Goal: Task Accomplishment & Management: Manage account settings

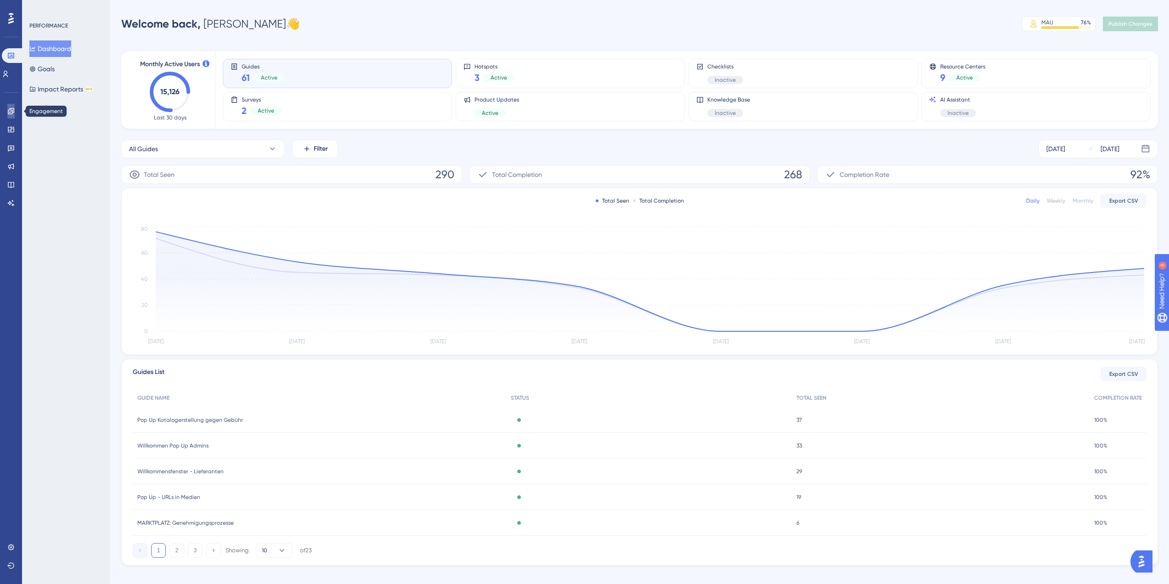
click at [14, 112] on icon at bounding box center [11, 111] width 6 height 6
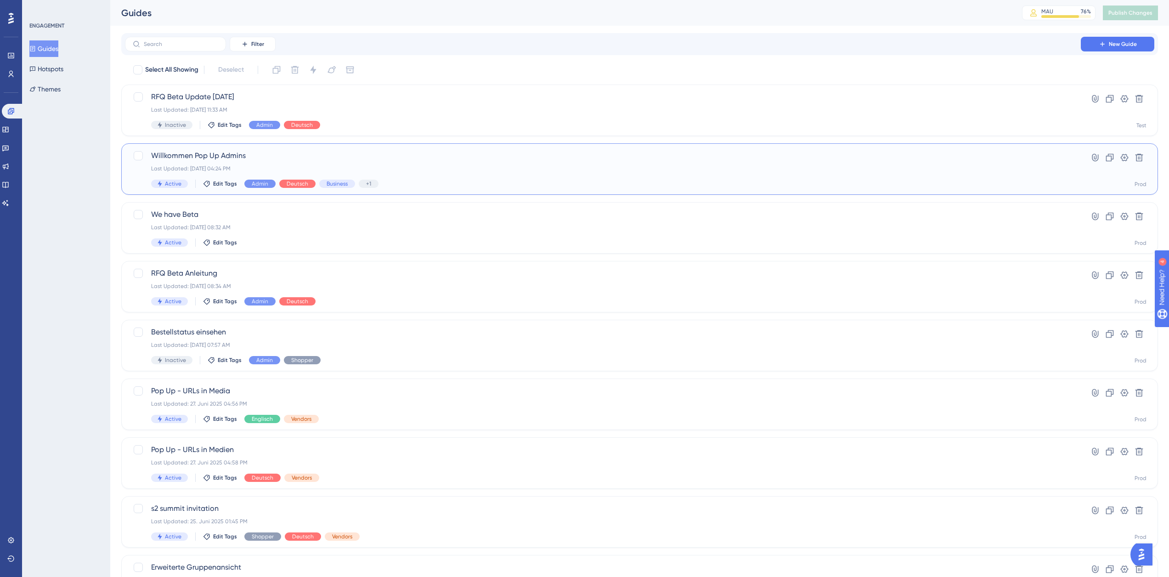
click at [255, 164] on div "Willkommen Pop Up Admins Last Updated: 02. Sept. 2025 04:24 PM Active Edit Tags…" at bounding box center [603, 169] width 904 height 38
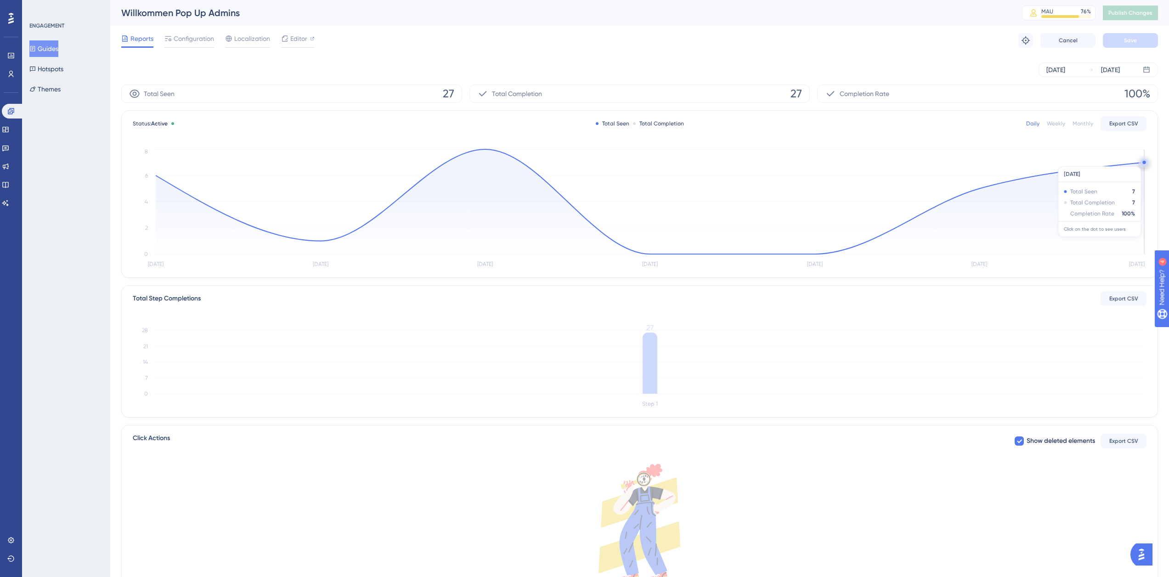
click at [1144, 162] on circle at bounding box center [1144, 162] width 3 height 3
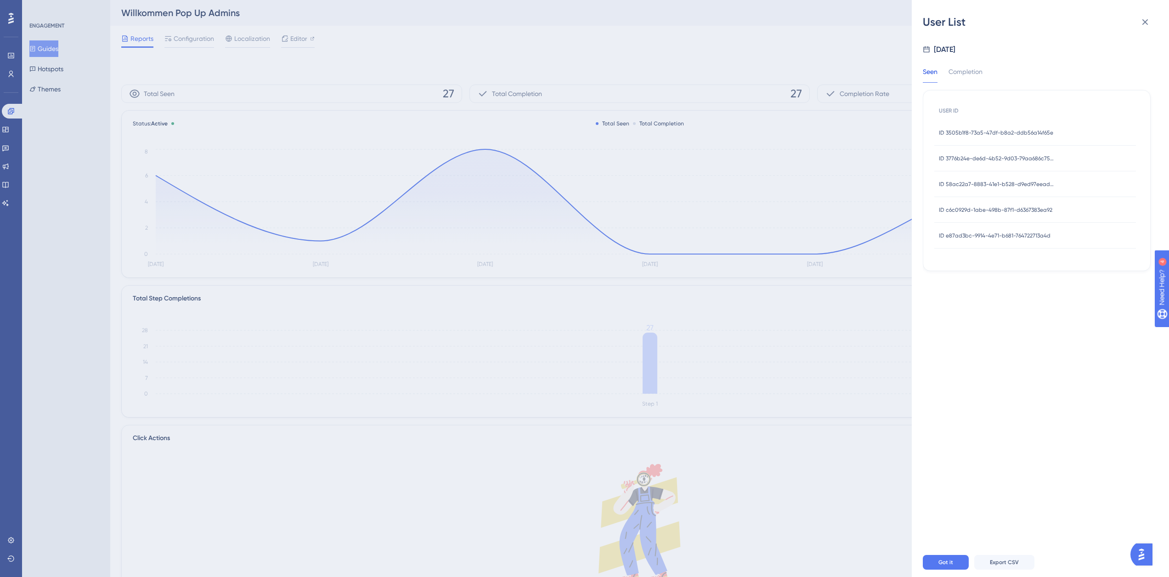
click at [1034, 130] on span "ID 3505b1f8-73a5-47df-b8a2-ddb56a14f65e" at bounding box center [996, 132] width 114 height 7
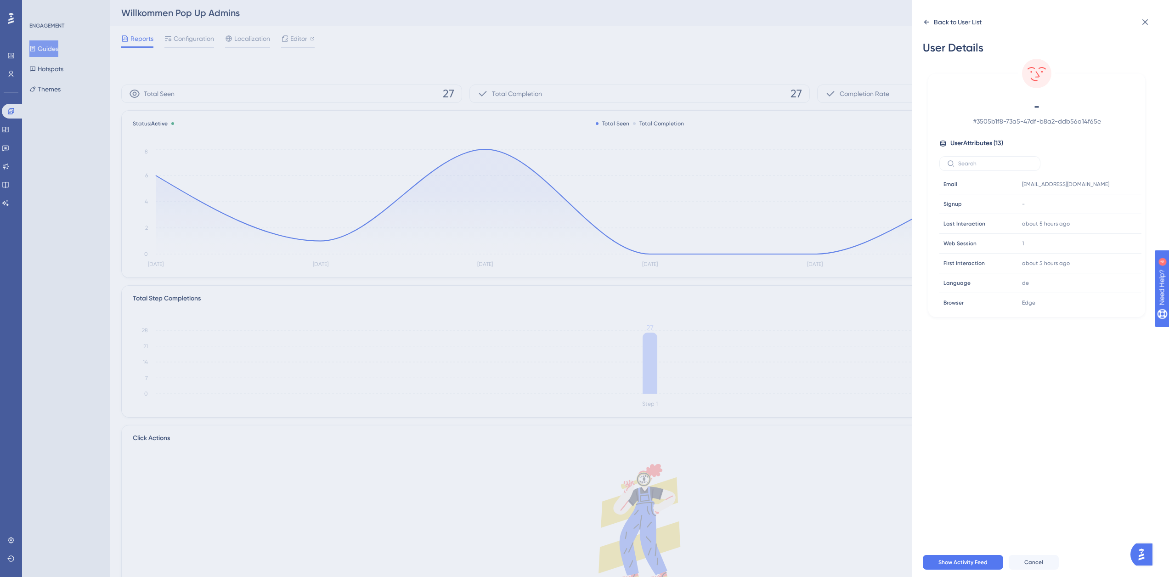
click at [968, 24] on div "Back to User List" at bounding box center [958, 22] width 48 height 11
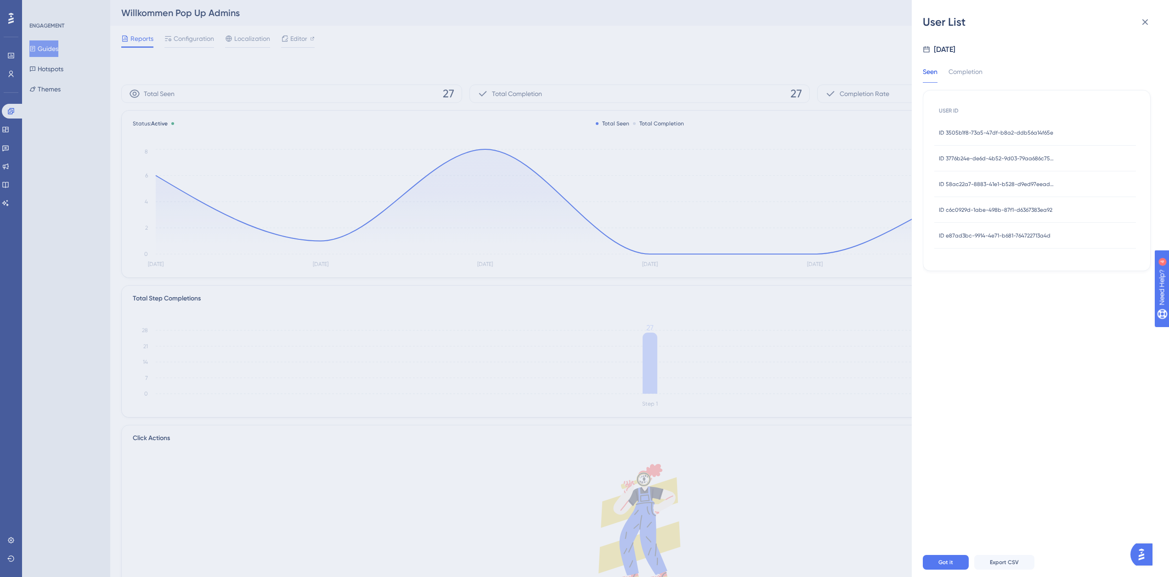
click at [1008, 211] on span "ID c6c0929d-1abe-498b-87f1-d6367383ea92" at bounding box center [995, 209] width 113 height 7
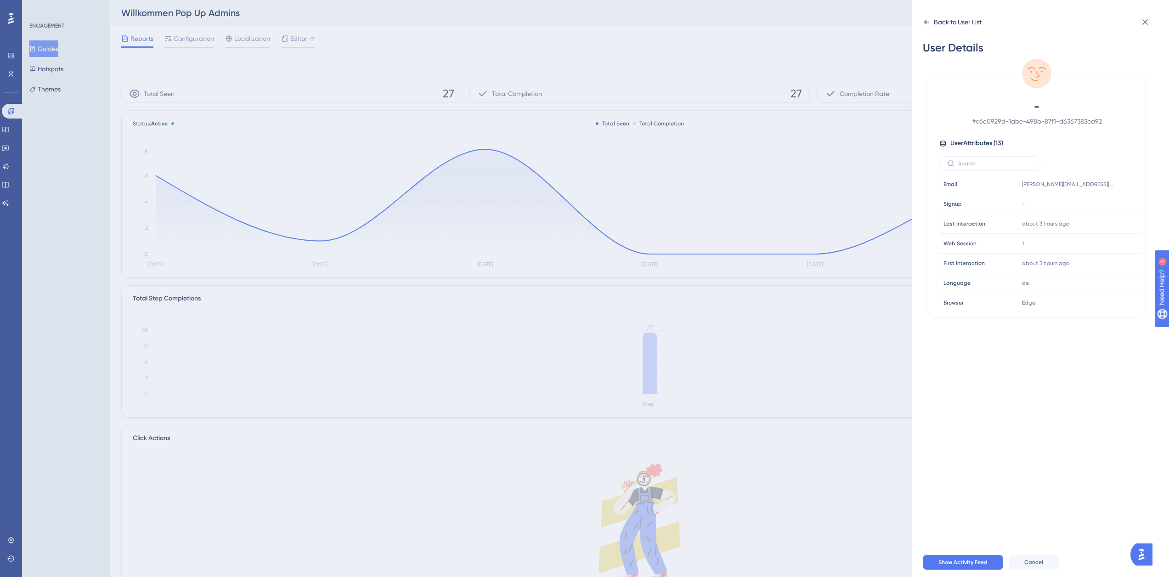
click at [935, 24] on div "Back to User List" at bounding box center [958, 22] width 48 height 11
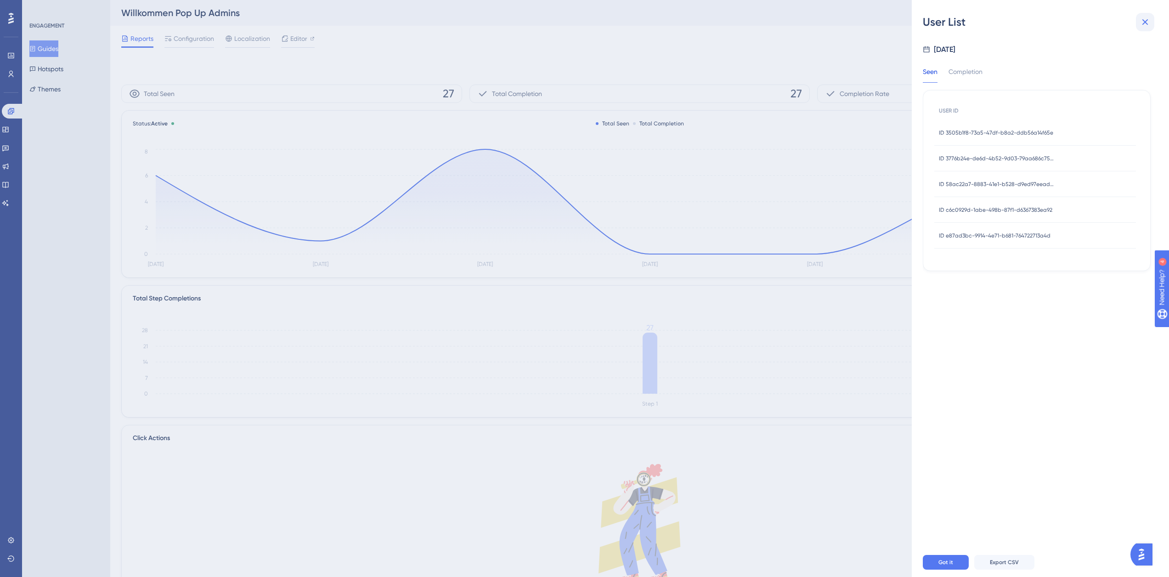
click at [1148, 20] on icon at bounding box center [1146, 22] width 6 height 6
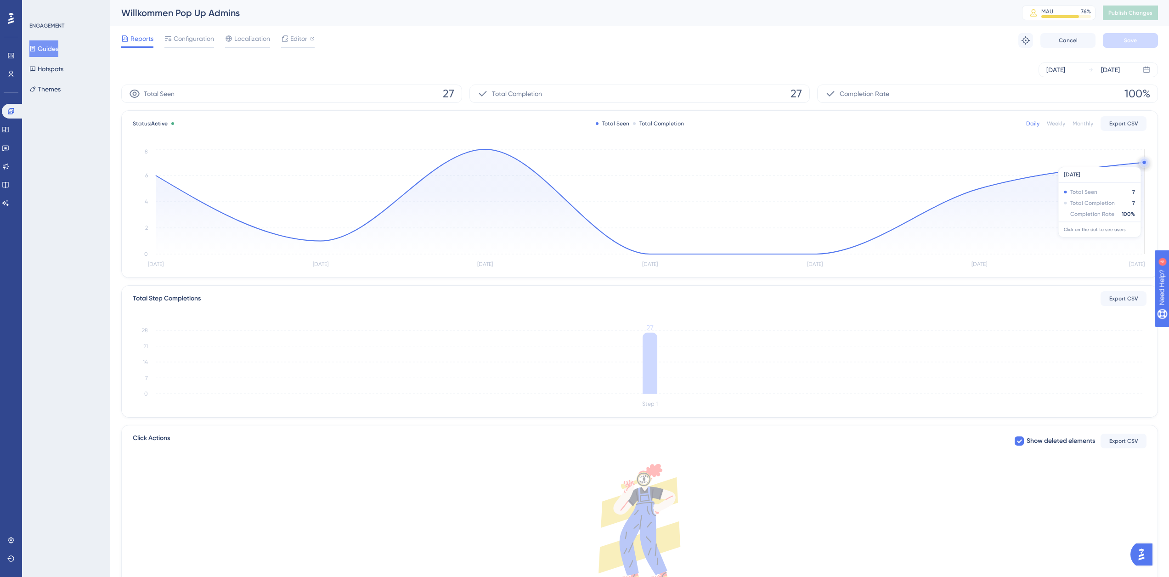
click at [1143, 162] on circle at bounding box center [1144, 162] width 3 height 3
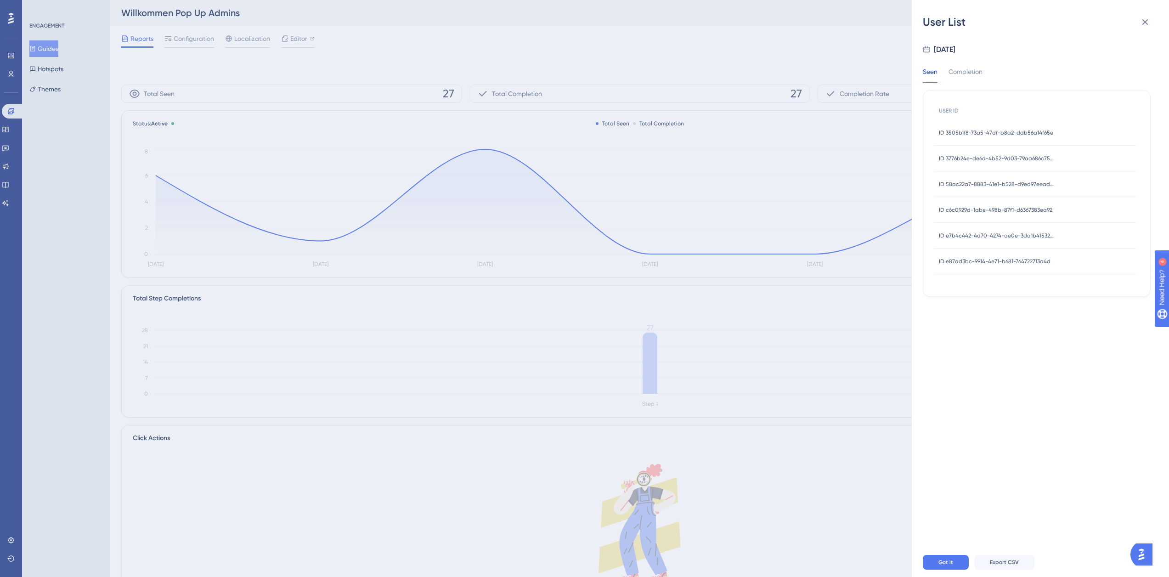
click at [991, 135] on span "ID 3505b1f8-73a5-47df-b8a2-ddb56a14f65e" at bounding box center [996, 132] width 114 height 7
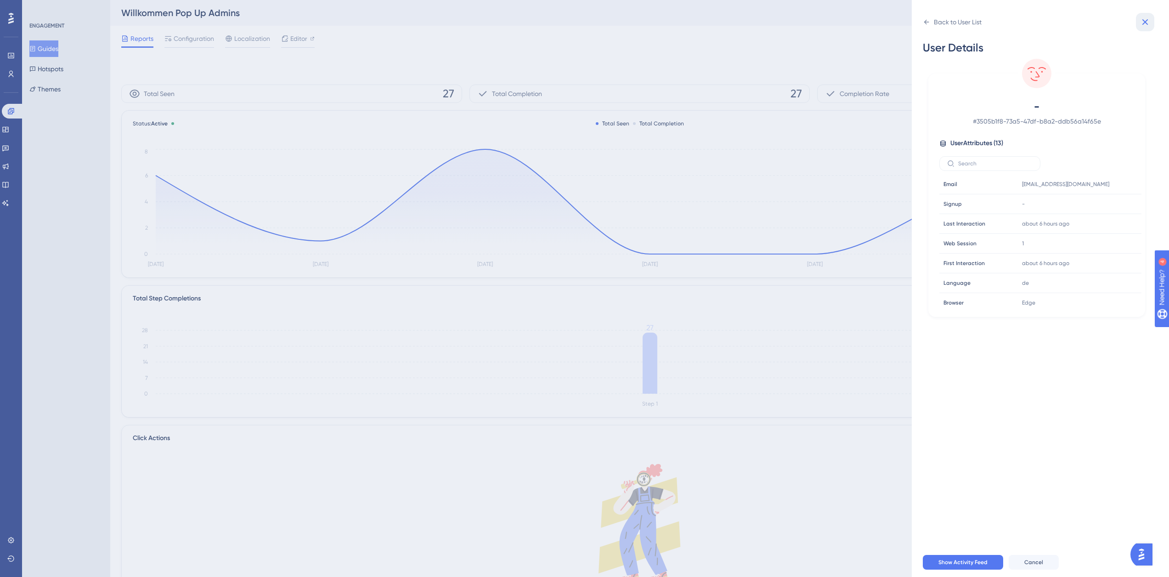
click at [1143, 23] on icon at bounding box center [1145, 22] width 11 height 11
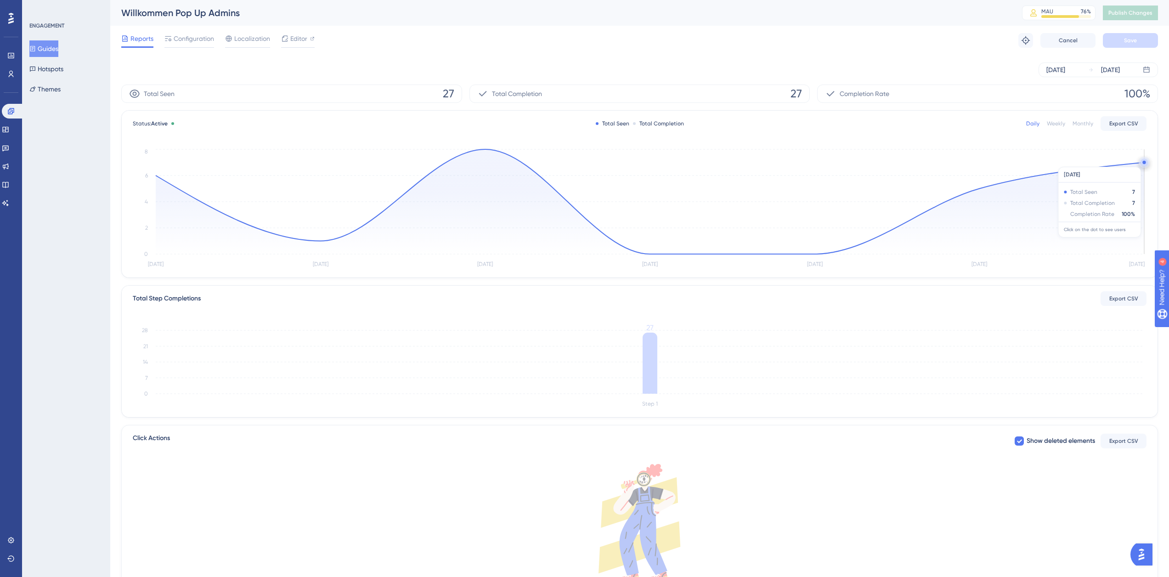
click at [1142, 162] on circle at bounding box center [1144, 162] width 7 height 7
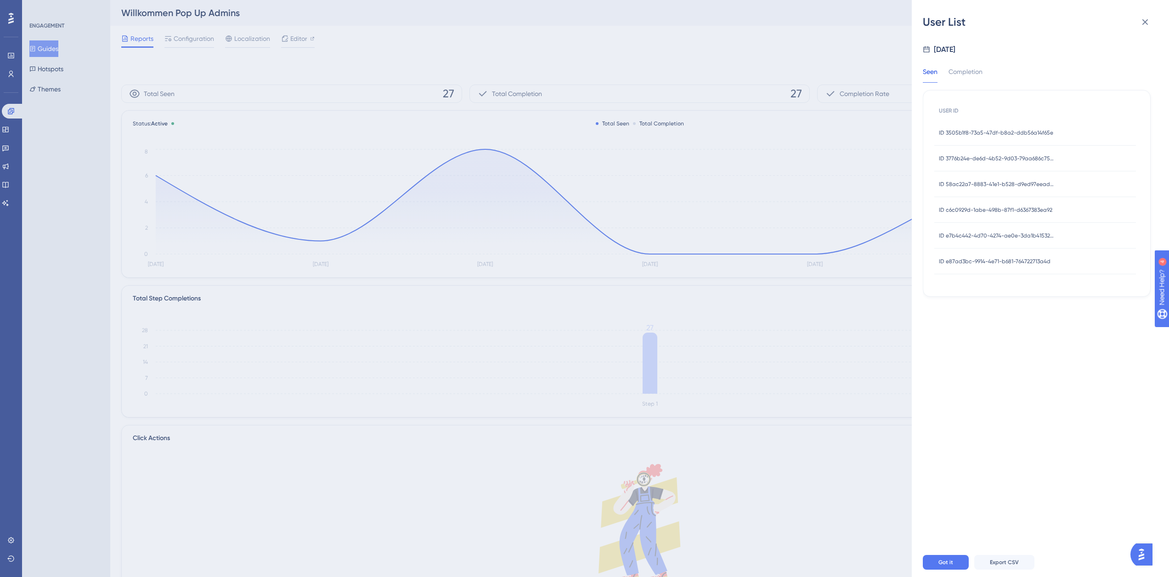
click at [1008, 232] on span "ID e7b4c442-4d70-4274-ae0e-3da1b41532ec" at bounding box center [996, 235] width 115 height 7
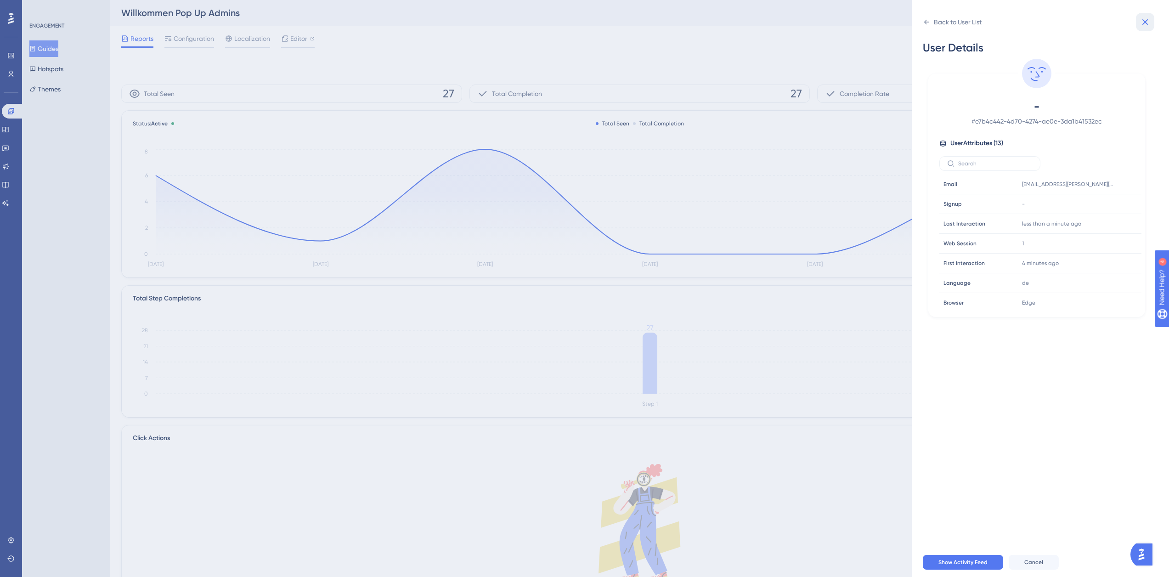
click at [1146, 18] on icon at bounding box center [1145, 22] width 11 height 11
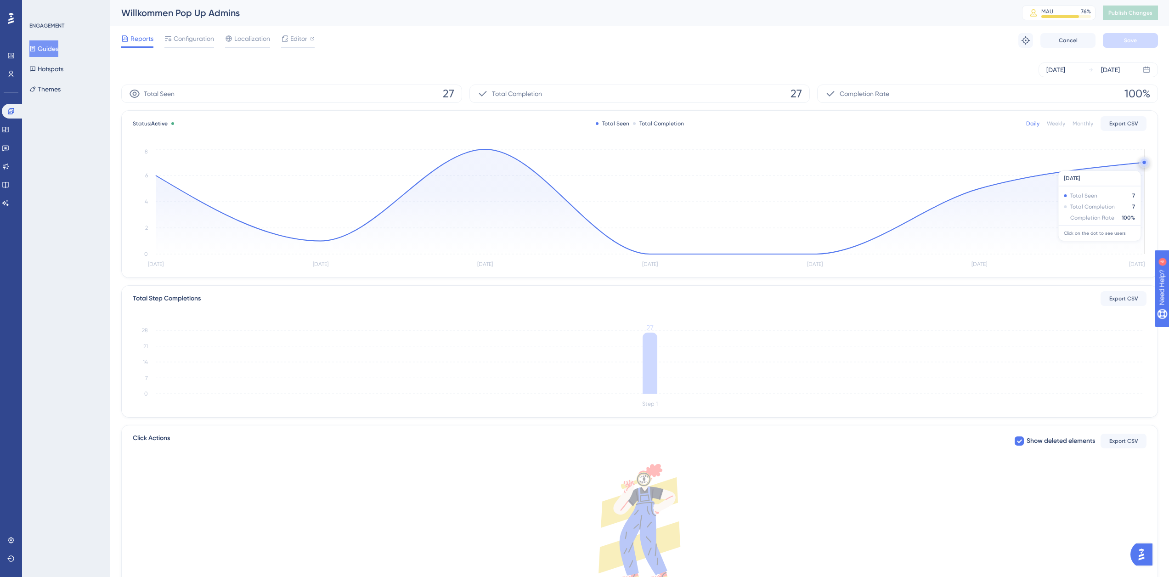
click at [1143, 166] on icon at bounding box center [650, 201] width 989 height 105
click at [1142, 162] on circle at bounding box center [1144, 162] width 7 height 7
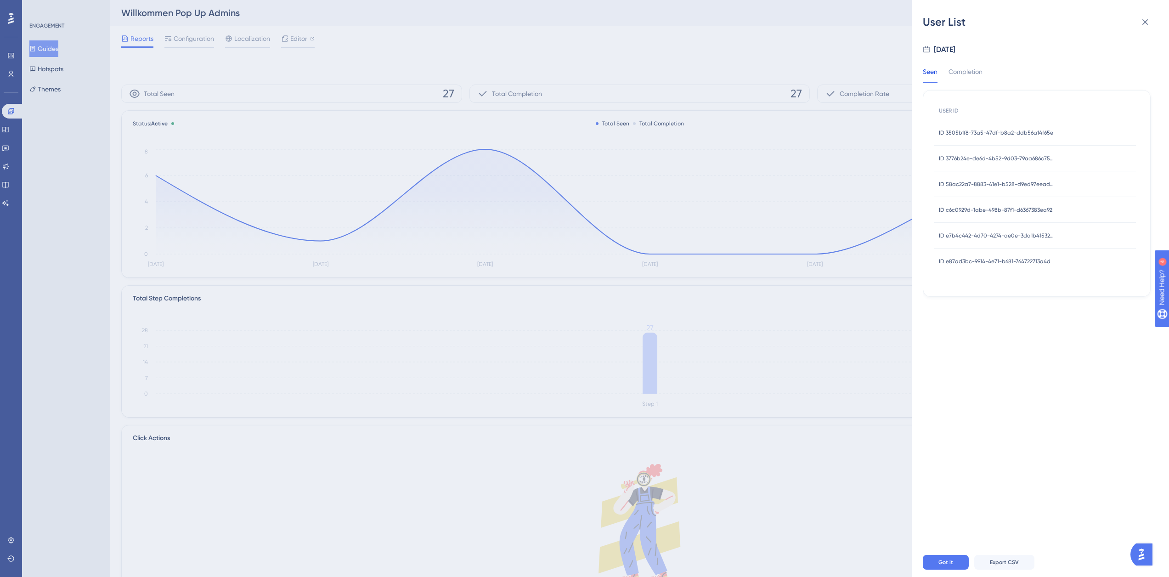
click at [1035, 254] on div "ID e87ad3bc-9914-4e71-b681-764722713a4d ID e87ad3bc-9914-4e71-b681-764722713a4d" at bounding box center [995, 262] width 112 height 26
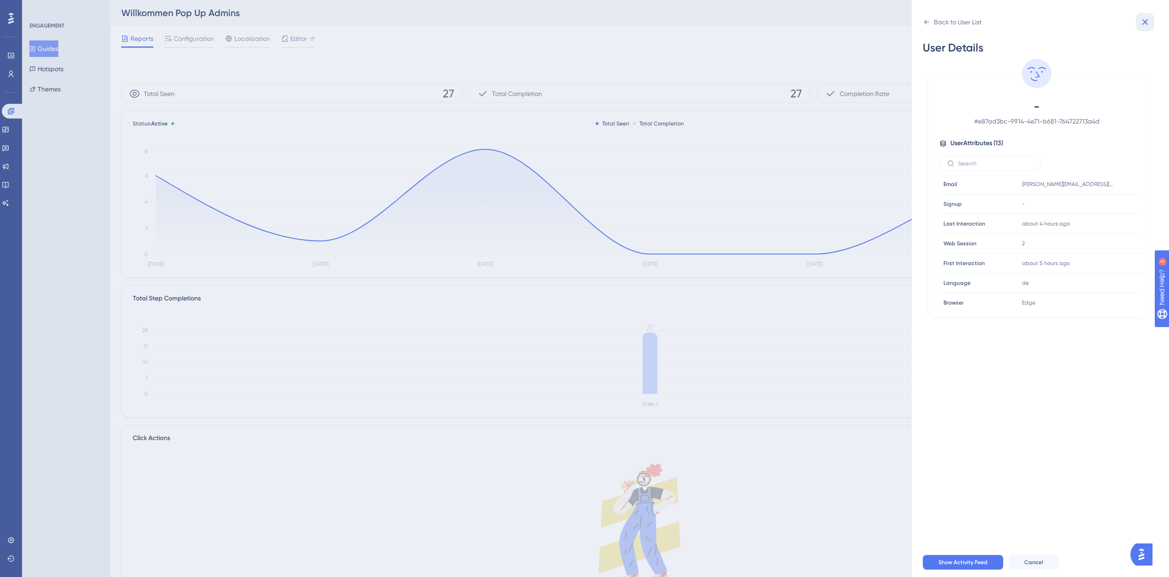
click at [1139, 21] on button at bounding box center [1145, 22] width 18 height 18
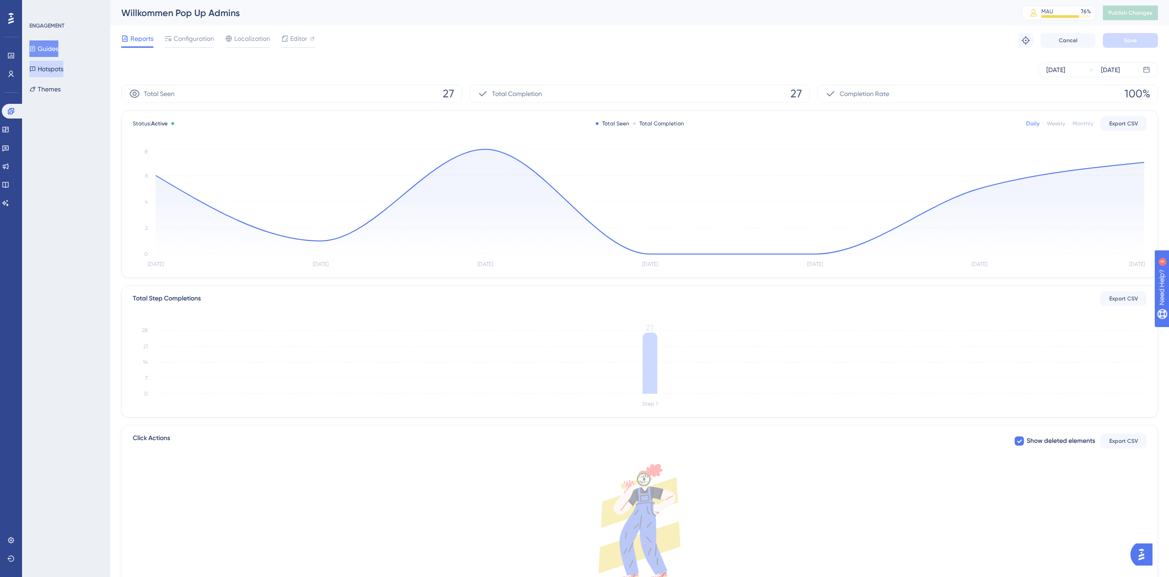
click at [50, 68] on button "Hotspots" at bounding box center [46, 69] width 34 height 17
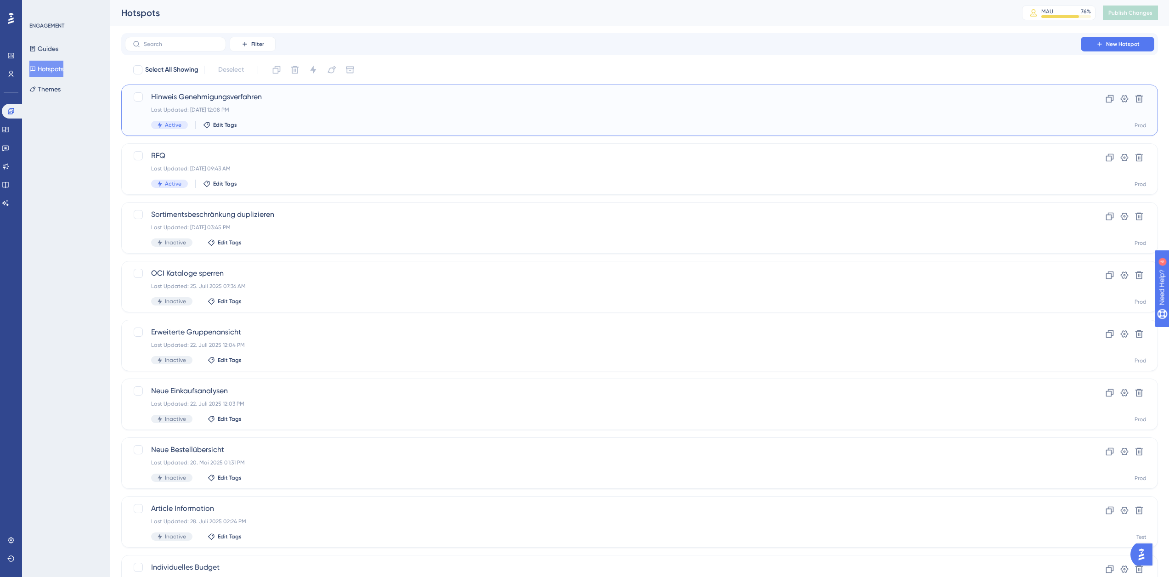
click at [312, 108] on div "Last Updated: 09. Sept. 2025 12:08 PM" at bounding box center [603, 109] width 904 height 7
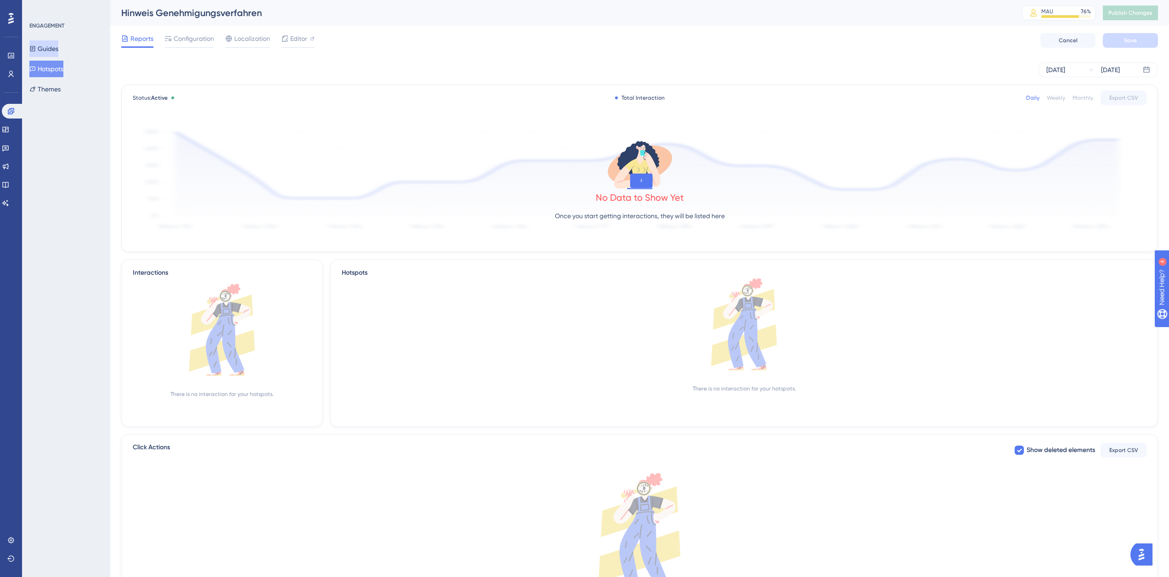
click at [45, 49] on button "Guides" at bounding box center [43, 48] width 29 height 17
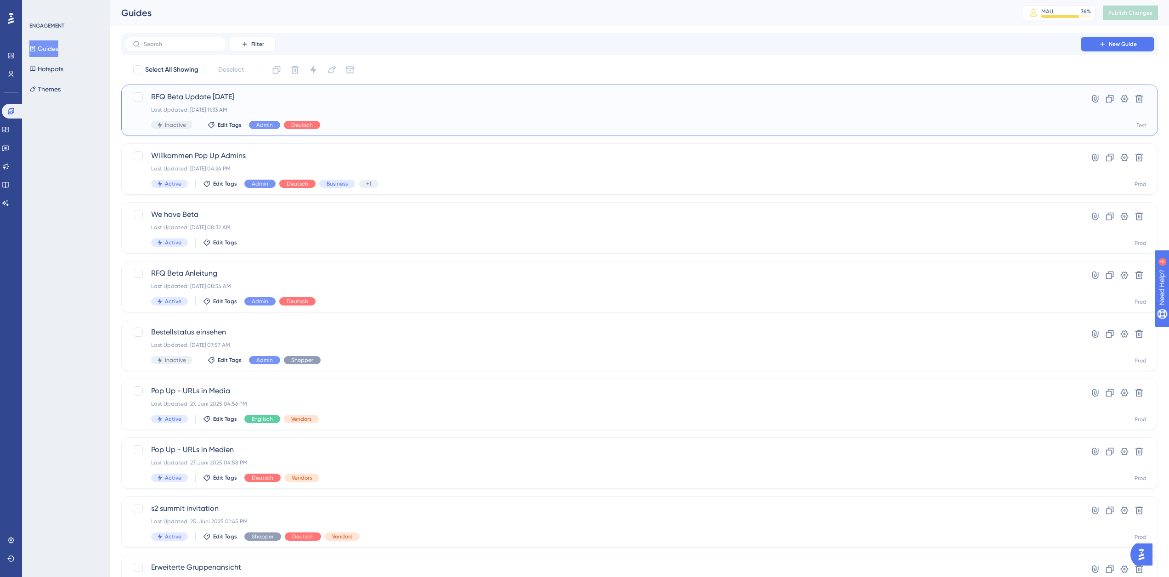
click at [374, 112] on div "Last Updated: 09. Sept. 2025 11:33 AM" at bounding box center [603, 109] width 904 height 7
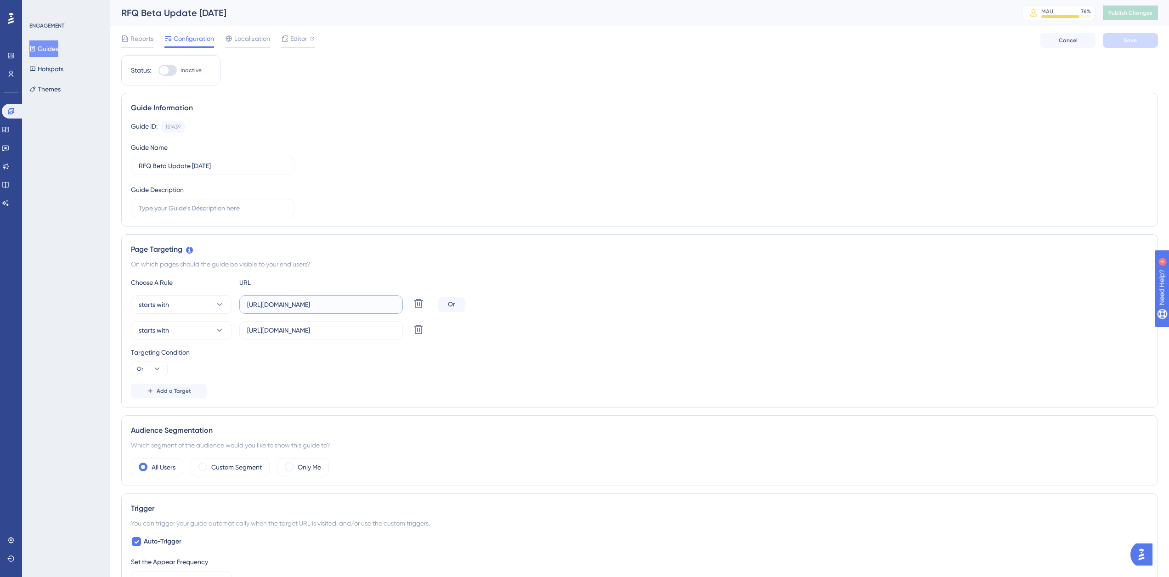
click at [323, 304] on input "https://nextgen-stg.simplesystem.com/customer/requests-for-quotation" at bounding box center [321, 305] width 148 height 10
paste input "platform"
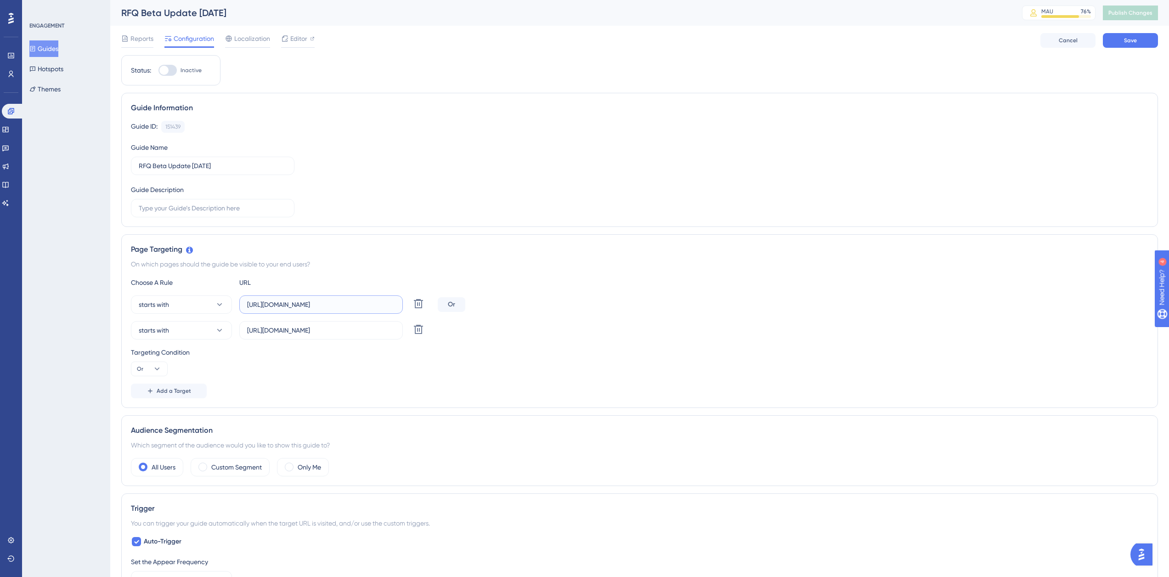
type input "https://platform.simplesystem.com/customer/requests-for-quotation"
click at [329, 329] on input "https://nextgen-stg.simplesystem.com/customer/company-and-settings/requests-for…" at bounding box center [321, 330] width 148 height 10
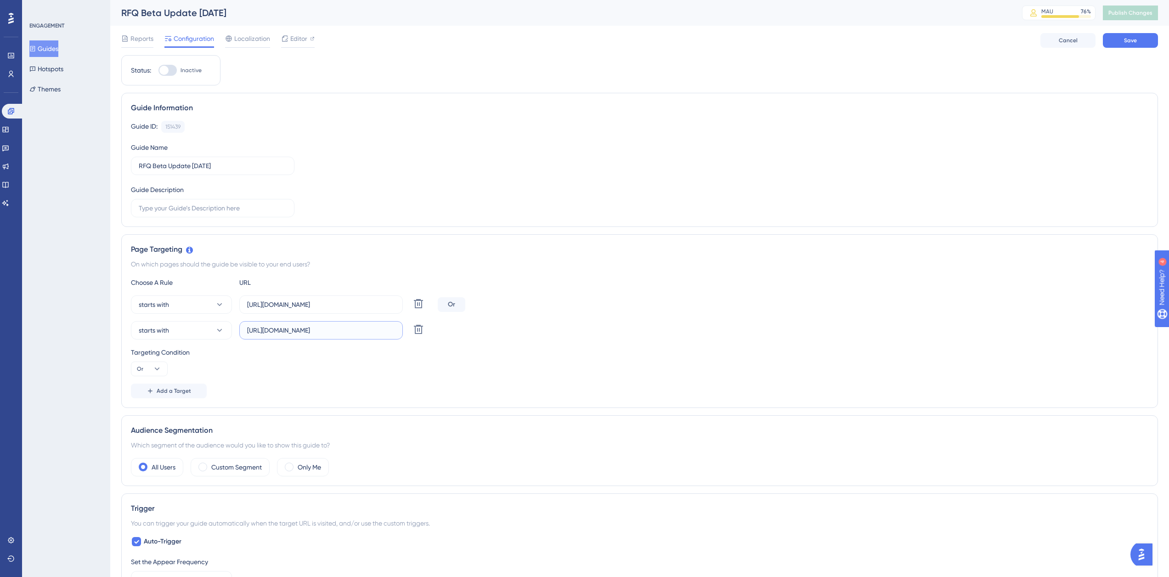
paste input "platform"
type input "https://platform.simplesystem.com/customer/company-and-settings/requests-for-qu…"
click at [565, 172] on div "Guide ID: 151439 Copy Guide Name RFQ Beta Update 09.09.2025 Guide Description" at bounding box center [640, 169] width 1018 height 96
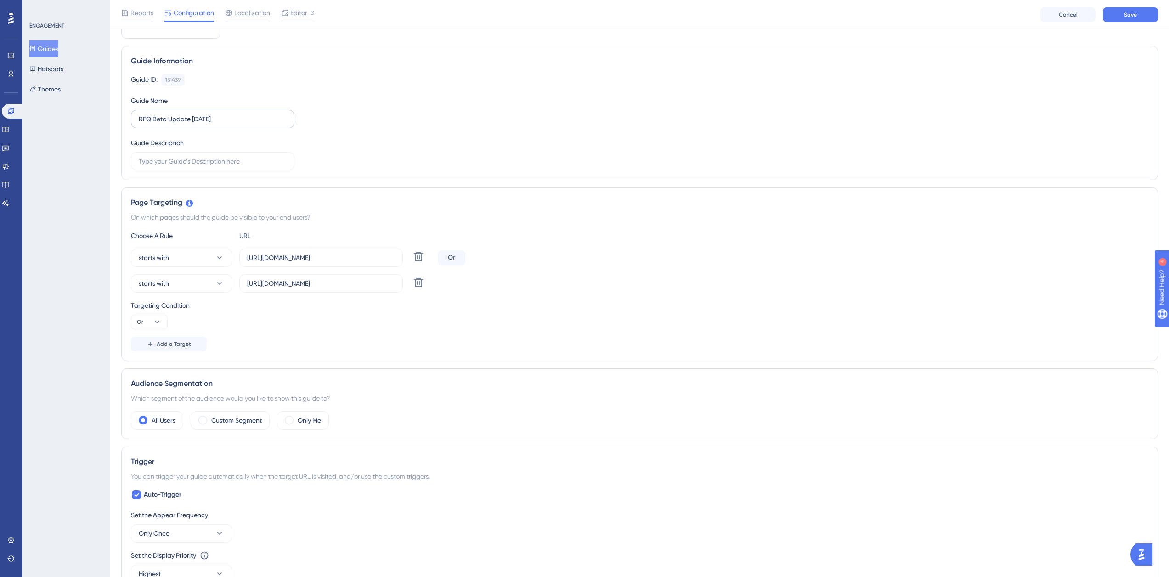
scroll to position [0, 0]
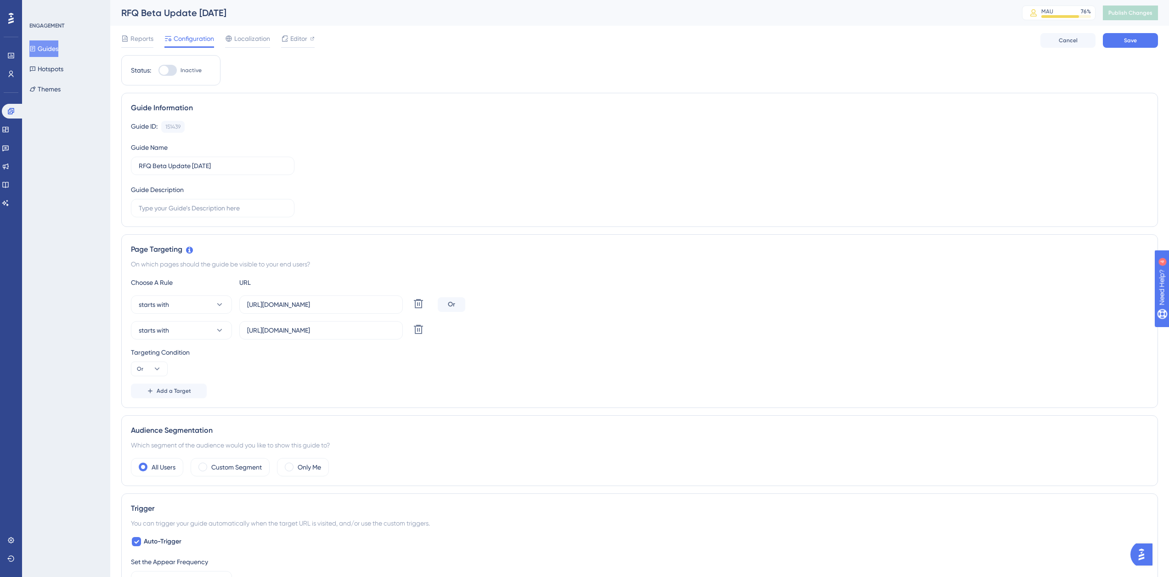
click at [167, 73] on div at bounding box center [163, 70] width 9 height 9
click at [159, 71] on input "Inactive" at bounding box center [158, 70] width 0 height 0
click at [175, 74] on div at bounding box center [168, 70] width 18 height 11
click at [159, 71] on input "Active" at bounding box center [158, 70] width 0 height 0
checkbox input "false"
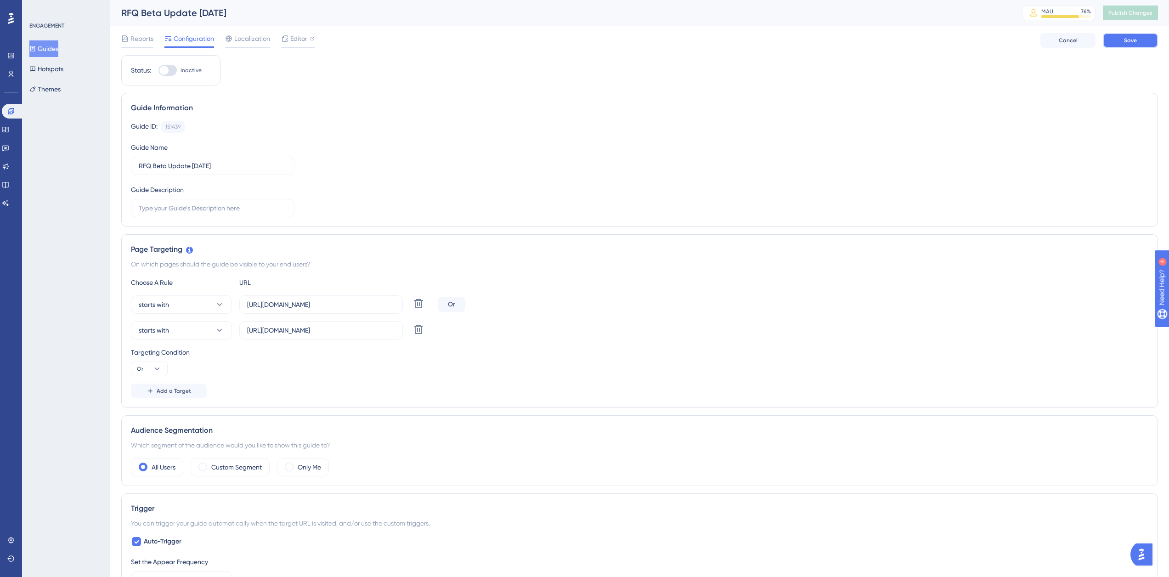
click at [1131, 43] on span "Save" at bounding box center [1130, 40] width 13 height 7
click at [54, 51] on button "Guides" at bounding box center [43, 48] width 29 height 17
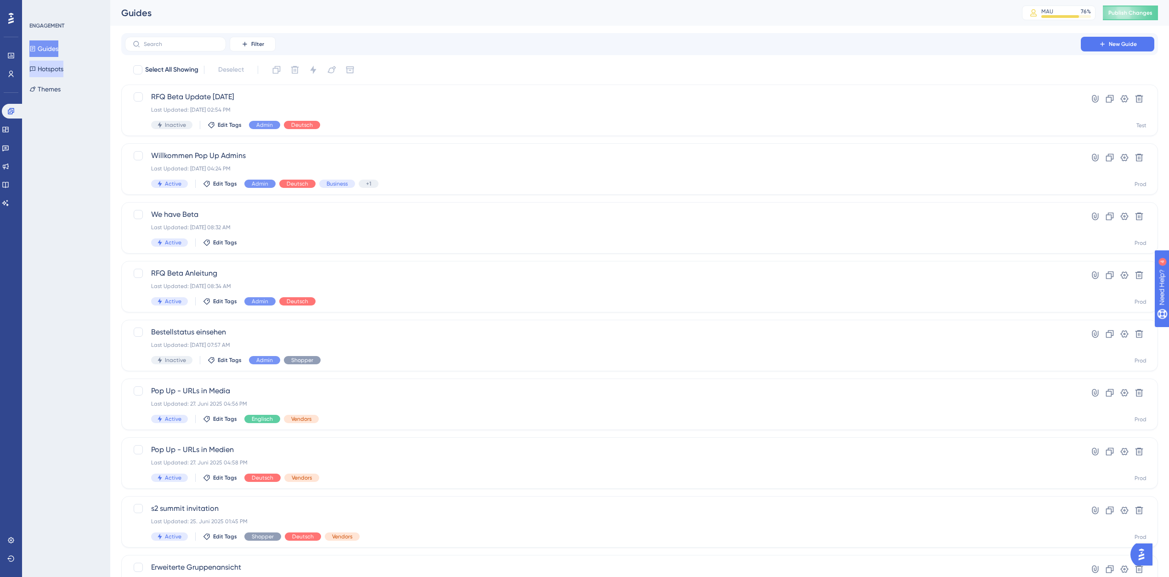
click at [47, 71] on button "Hotspots" at bounding box center [46, 69] width 34 height 17
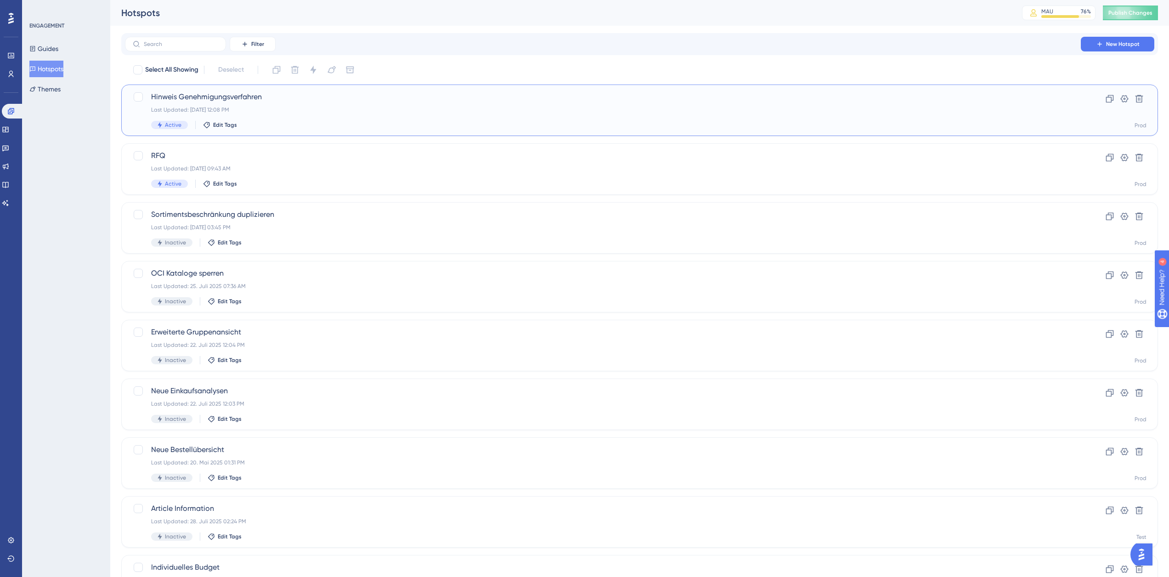
click at [322, 111] on div "Last Updated: 09. Sept. 2025 12:08 PM" at bounding box center [603, 109] width 904 height 7
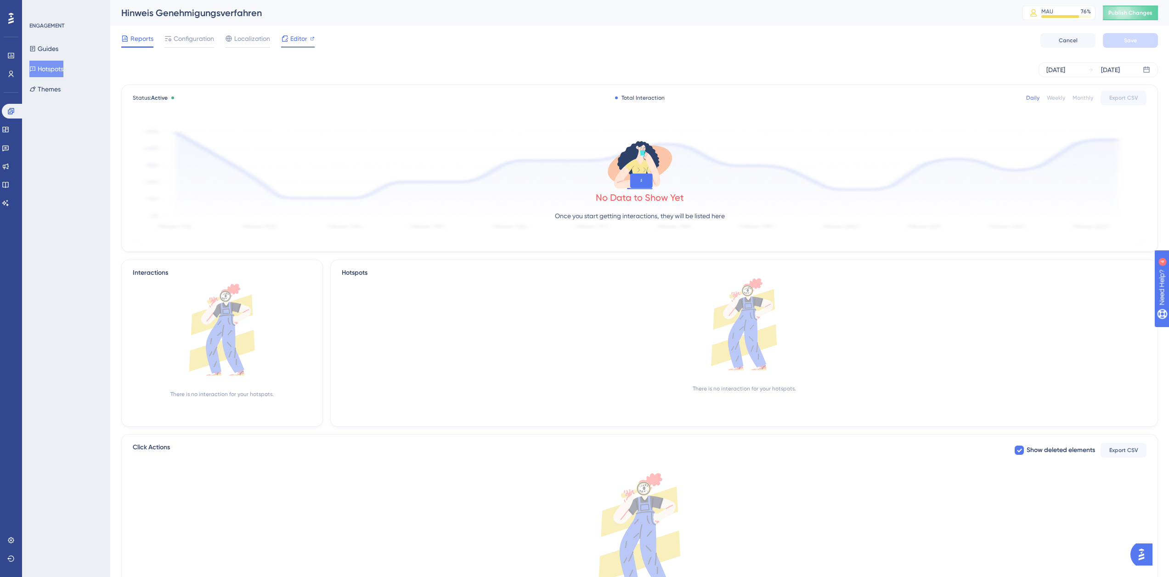
click at [295, 43] on span "Editor" at bounding box center [298, 38] width 17 height 11
click at [204, 40] on span "Configuration" at bounding box center [194, 38] width 40 height 11
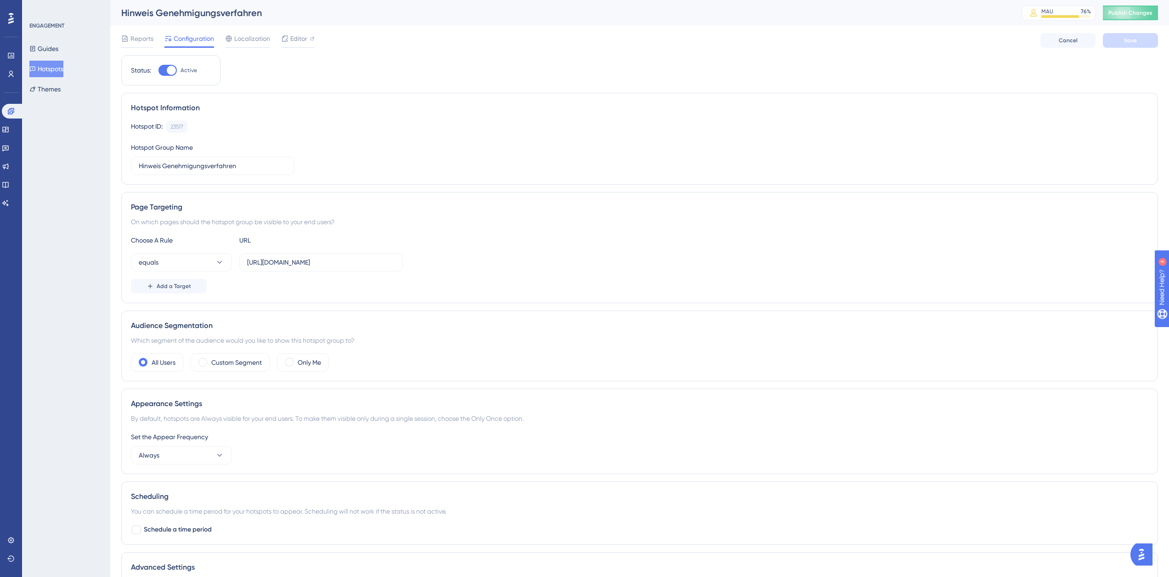
click at [170, 71] on div at bounding box center [171, 70] width 9 height 9
click at [159, 71] on input "Active" at bounding box center [158, 70] width 0 height 0
click at [162, 75] on div at bounding box center [168, 70] width 18 height 11
click at [159, 71] on input "Inactive" at bounding box center [158, 70] width 0 height 0
checkbox input "true"
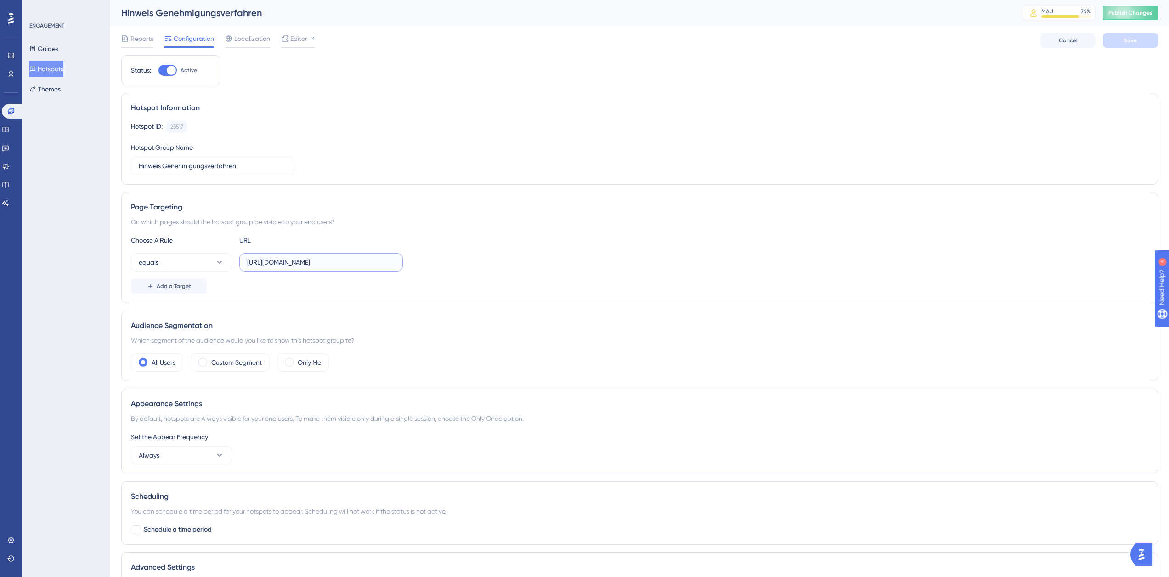
click at [296, 263] on input "https://platform.simplesystem.com/customer/company-and-settings/approval-flows" at bounding box center [321, 262] width 148 height 10
drag, startPoint x: 247, startPoint y: 263, endPoint x: 662, endPoint y: 259, distance: 414.9
click at [662, 259] on div "equals https://platform.simplesystem.com/customer/company-and-settings/approval…" at bounding box center [640, 262] width 1018 height 18
click at [329, 265] on input "https://platform.simplesystem.com/customer/company-and-settings/approval-flows" at bounding box center [321, 262] width 148 height 10
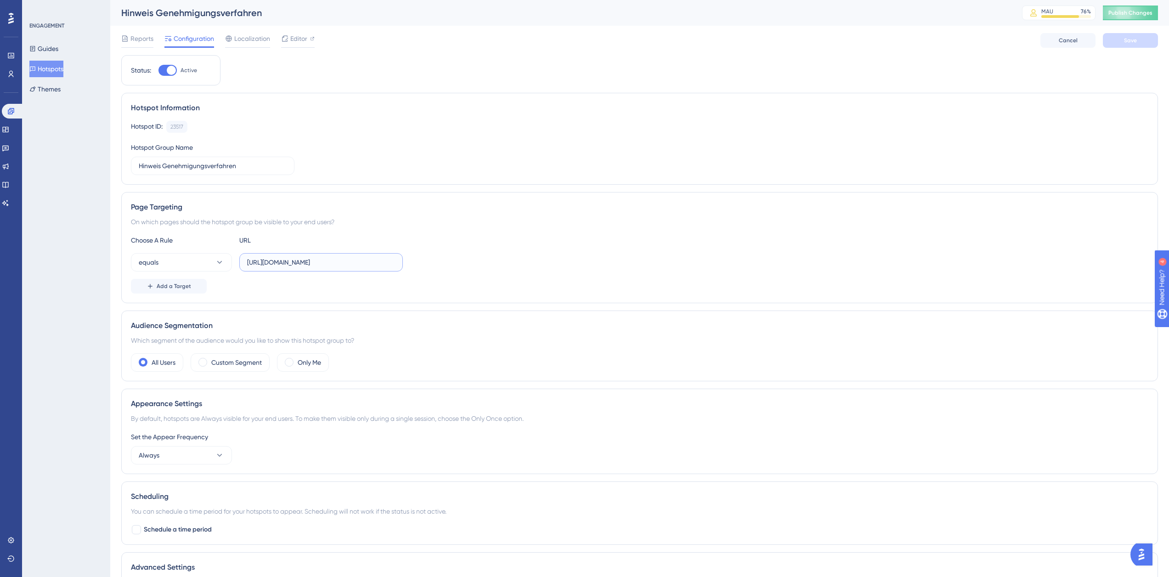
click at [329, 265] on input "https://platform.simplesystem.com/customer/company-and-settings/approval-flows" at bounding box center [321, 262] width 148 height 10
paste input "nextgen-stg"
type input "https://nextgen-stg.simplesystem.com/customer/company-and-settings/approval-flo…"
click at [339, 278] on div "Choose A Rule URL equals https://nextgen-stg.simplesystem.com/customer/company-…" at bounding box center [640, 264] width 1018 height 59
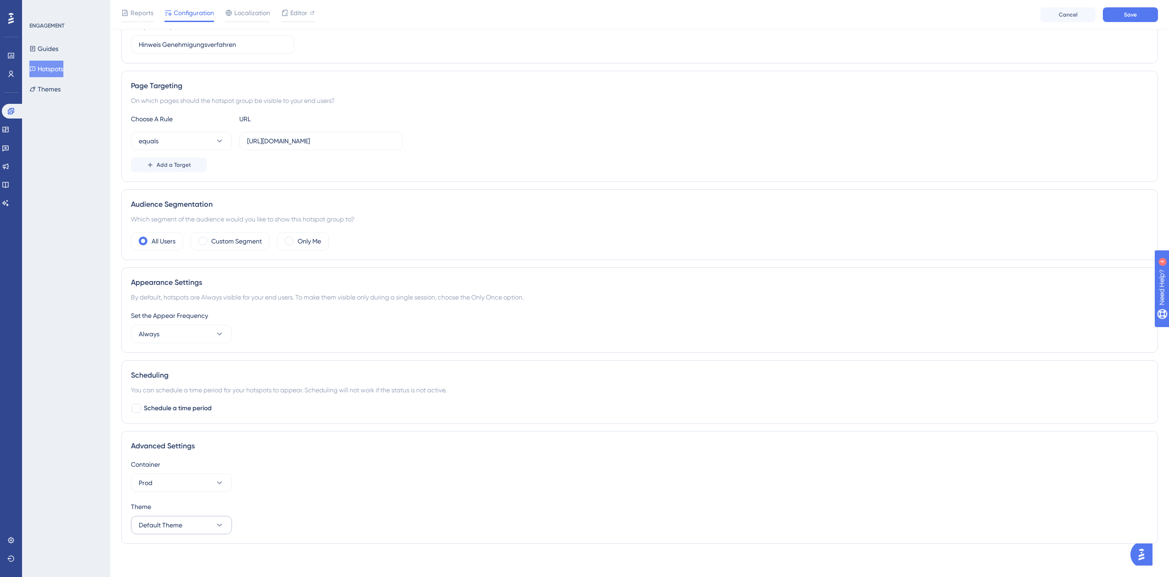
scroll to position [129, 0]
click at [196, 478] on button "Prod" at bounding box center [181, 479] width 101 height 18
click at [189, 520] on div "Test Test" at bounding box center [181, 525] width 74 height 18
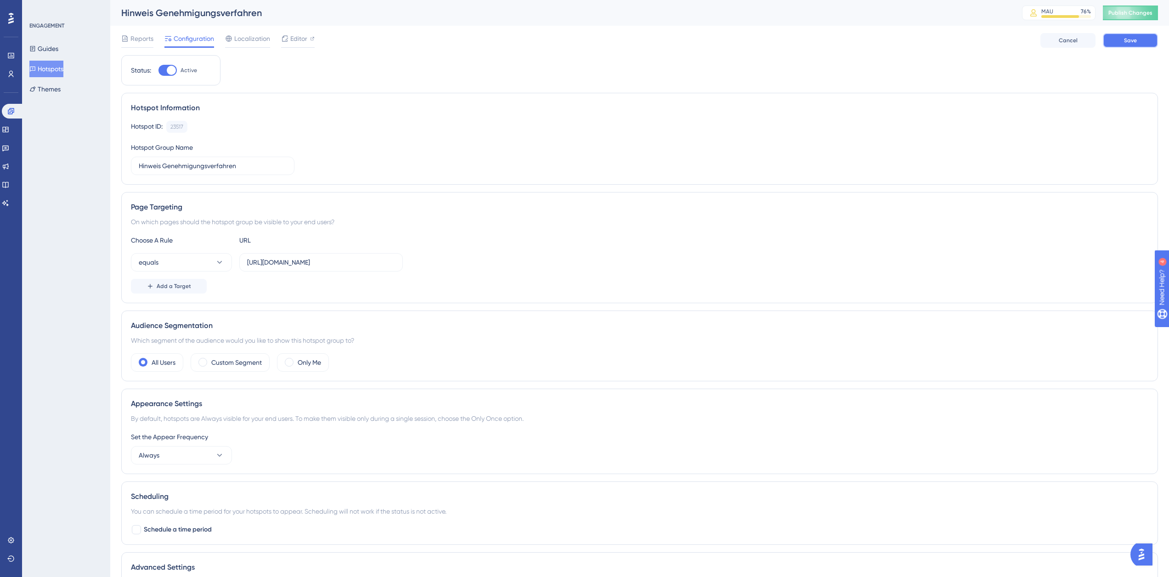
click at [1123, 42] on button "Save" at bounding box center [1130, 40] width 55 height 15
click at [48, 52] on button "Guides" at bounding box center [43, 48] width 29 height 17
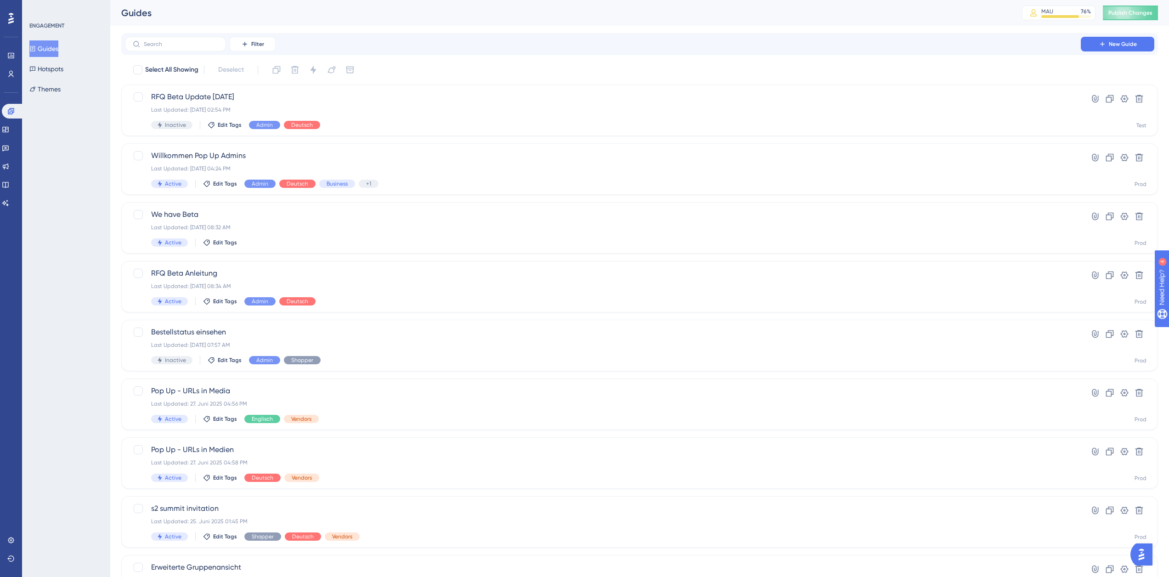
click at [249, 79] on div "Select All Showing Deselect RFQ Beta Update 09.09.2025 Last Updated: 09. Sept. …" at bounding box center [639, 363] width 1037 height 603
click at [251, 94] on span "RFQ Beta Update 09.09.2025" at bounding box center [603, 96] width 904 height 11
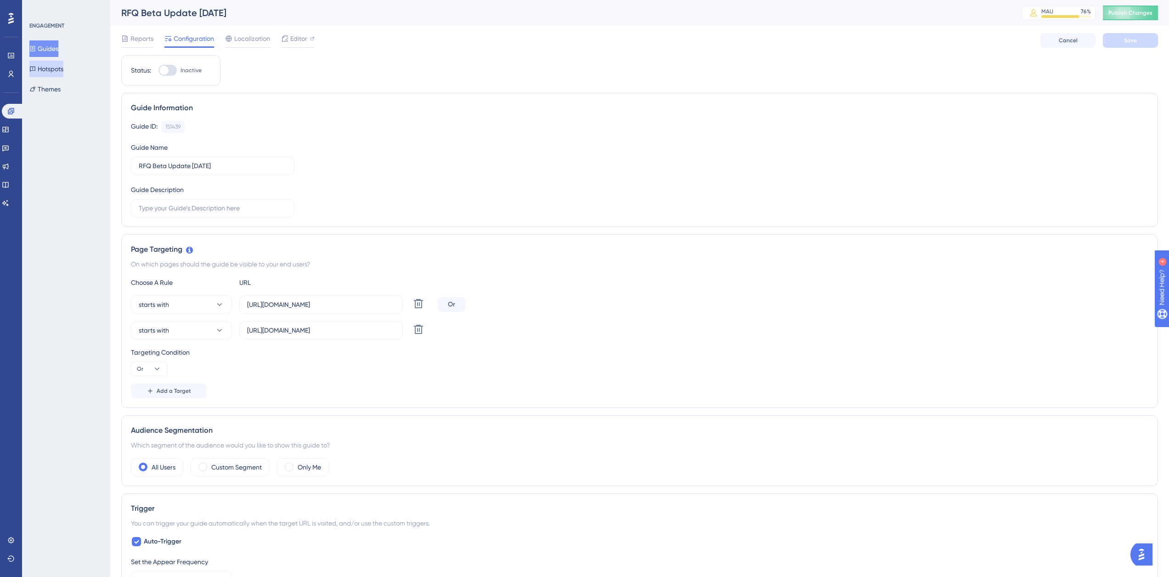
click at [63, 69] on button "Hotspots" at bounding box center [46, 69] width 34 height 17
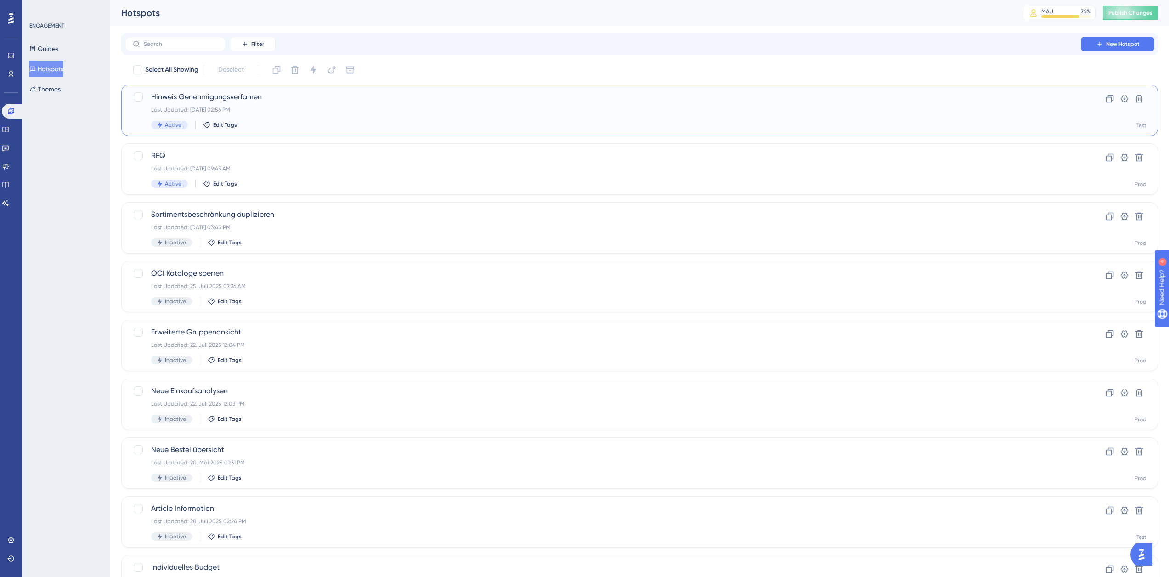
click at [327, 124] on div "Active Edit Tags" at bounding box center [603, 125] width 904 height 8
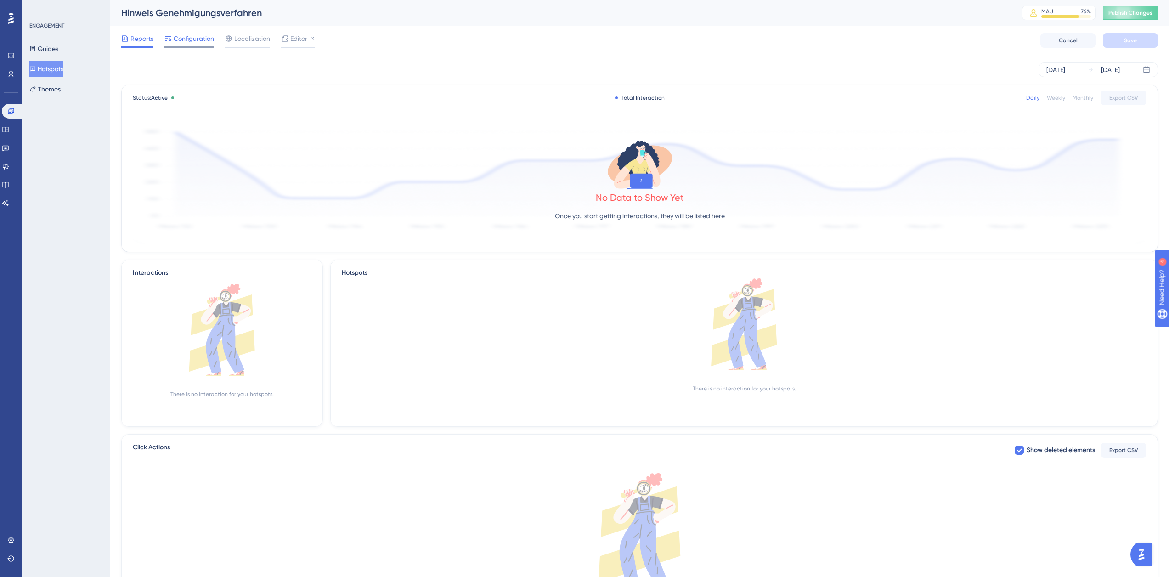
click at [212, 41] on span "Configuration" at bounding box center [194, 38] width 40 height 11
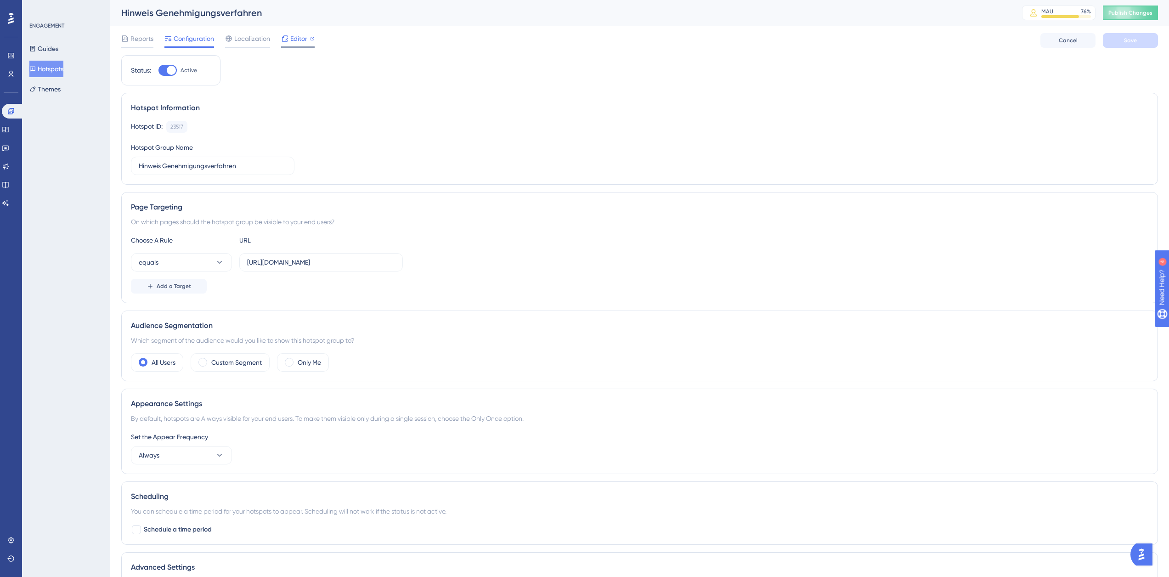
click at [293, 39] on span "Editor" at bounding box center [298, 38] width 17 height 11
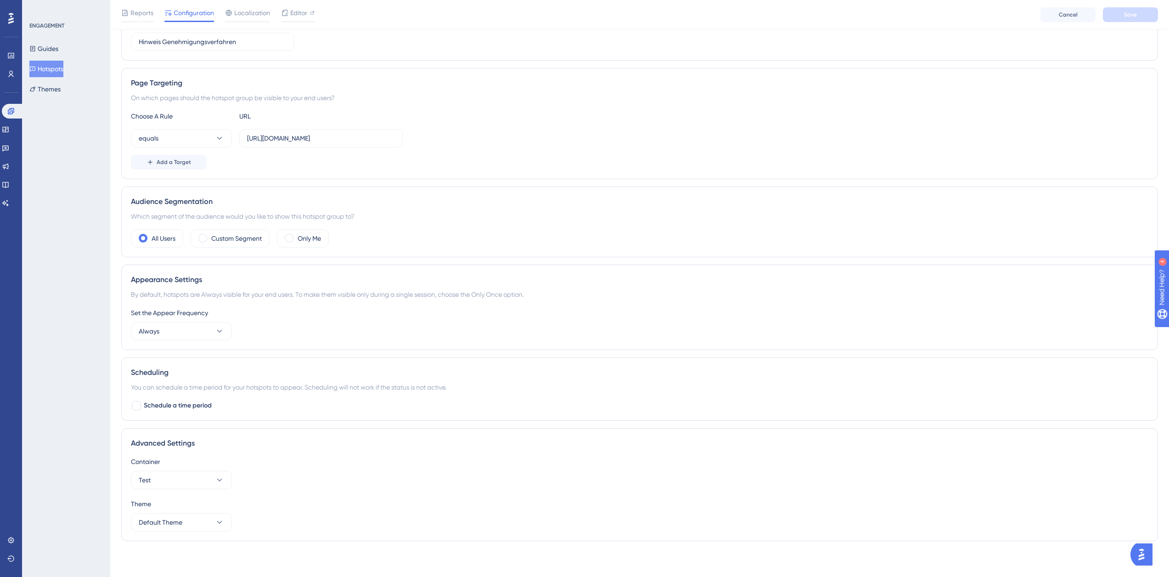
scroll to position [129, 0]
click at [188, 485] on button "Test" at bounding box center [181, 479] width 101 height 18
click at [183, 500] on div "Prod Prod" at bounding box center [181, 507] width 74 height 18
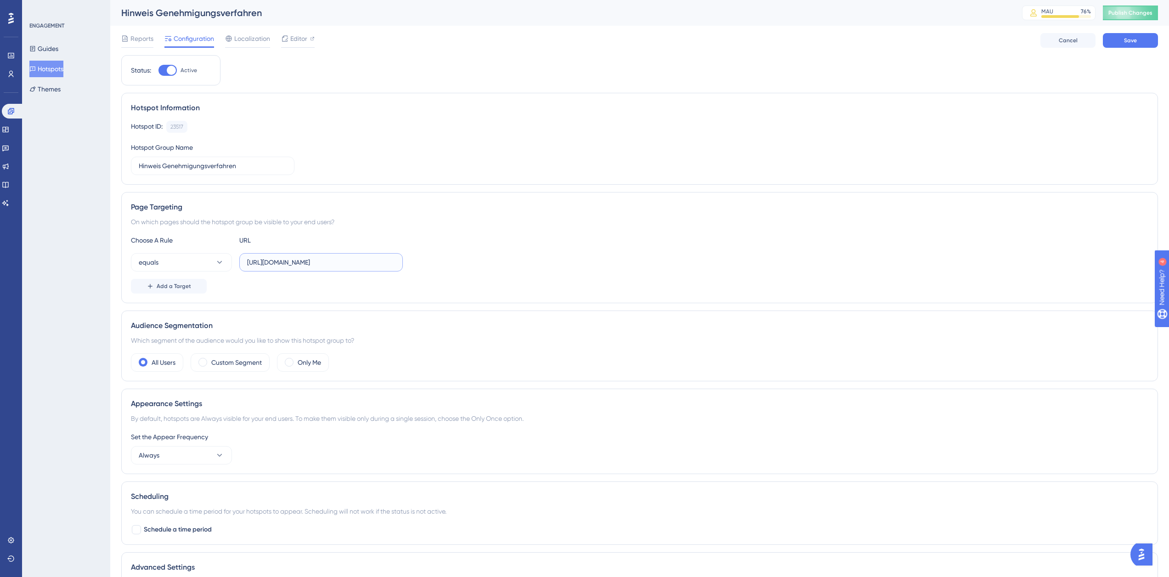
click at [290, 264] on input "https://nextgen-stg.simplesystem.com/customer/company-and-settings/approval-flo…" at bounding box center [321, 262] width 148 height 10
paste input "platform"
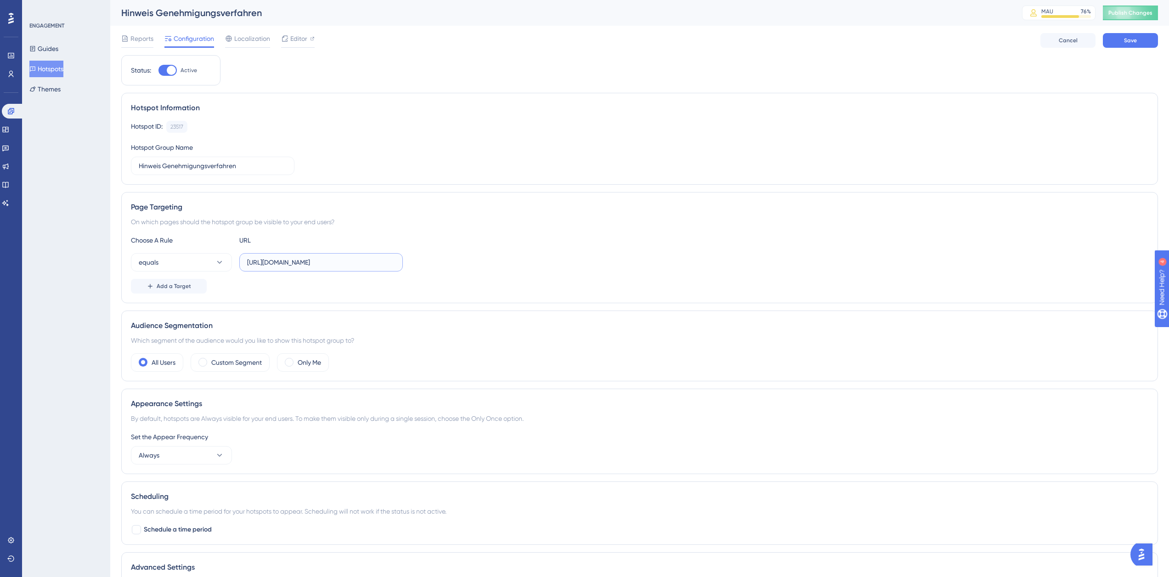
type input "https://platform.simplesystem.com/customer/company-and-settings/approval-flows"
click at [291, 277] on div "Choose A Rule URL equals https://platform.simplesystem.com/customer/company-and…" at bounding box center [640, 264] width 1018 height 59
click at [1141, 41] on button "Save" at bounding box center [1130, 40] width 55 height 15
click at [58, 45] on button "Guides" at bounding box center [43, 48] width 29 height 17
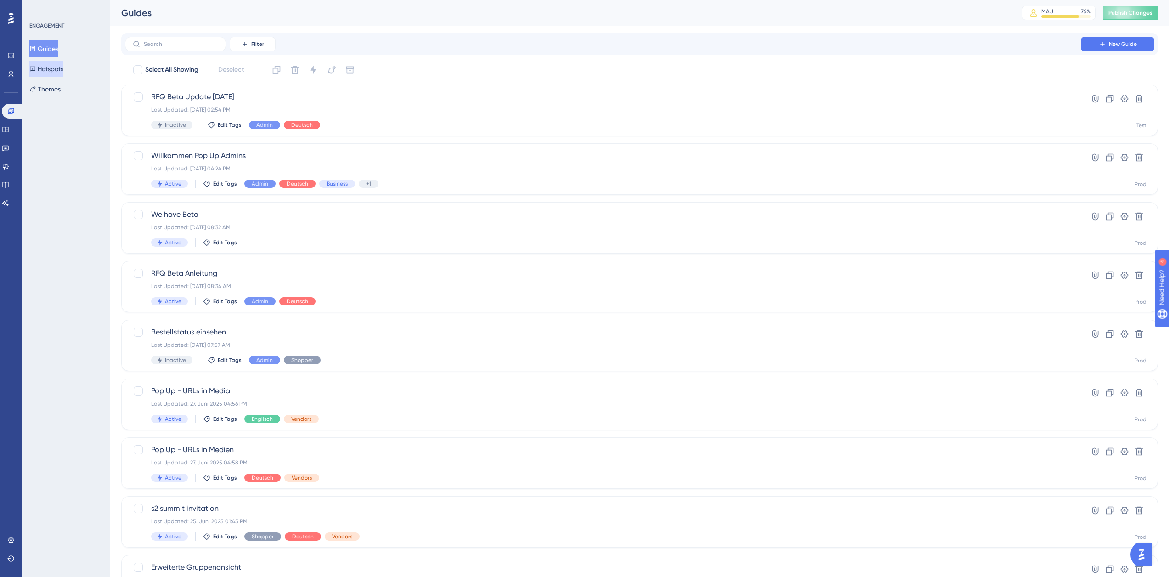
click at [60, 69] on button "Hotspots" at bounding box center [46, 69] width 34 height 17
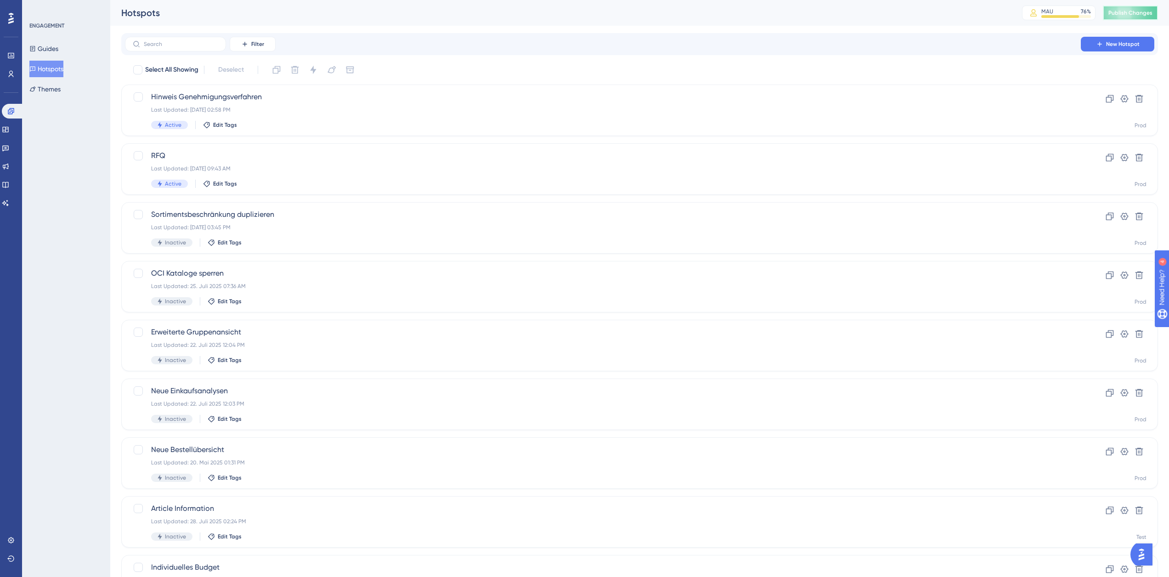
click at [1146, 16] on span "Publish Changes" at bounding box center [1131, 12] width 44 height 7
click at [57, 51] on button "Guides" at bounding box center [43, 48] width 29 height 17
